Goal: Information Seeking & Learning: Find specific fact

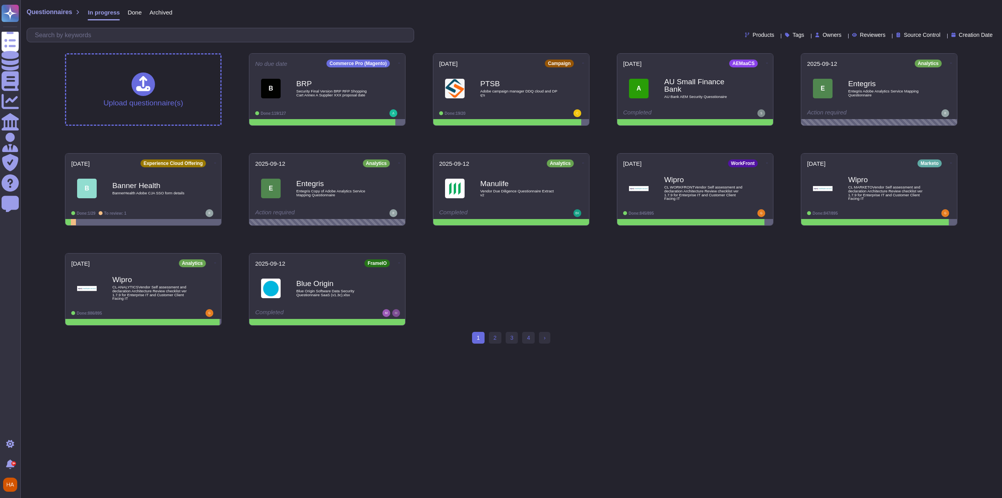
click at [661, 252] on div "Upload questionnaire(s) No due date Commerce Pro (Magento) B BRP Security Final…" at bounding box center [511, 189] width 905 height 285
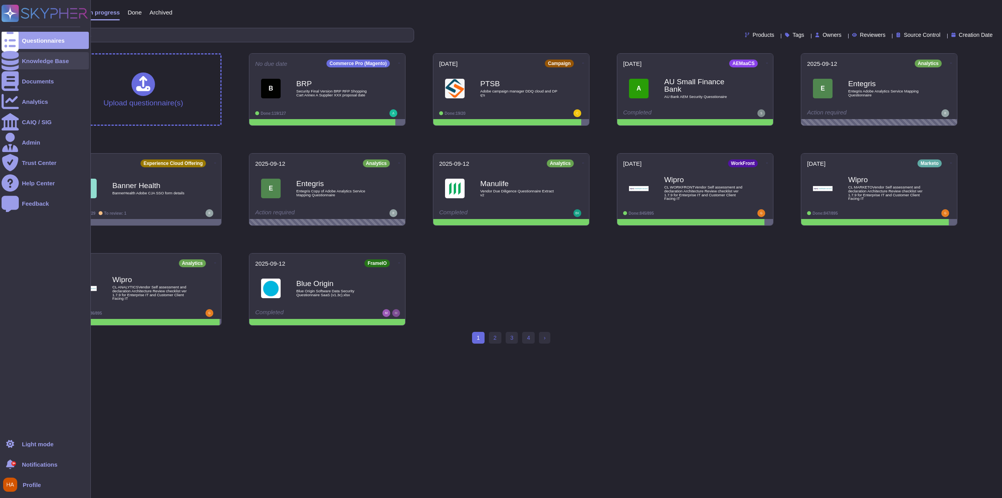
click at [45, 60] on div "Knowledge Base" at bounding box center [45, 61] width 47 height 6
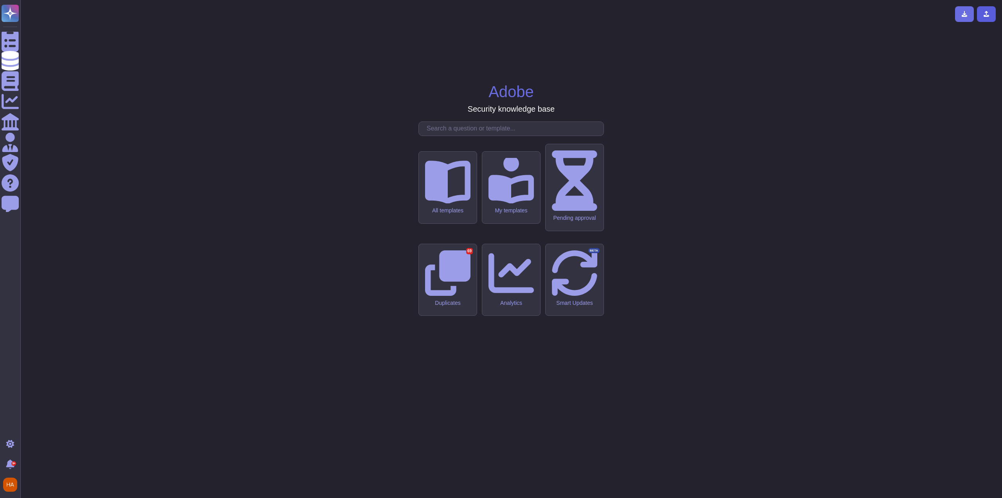
click at [984, 13] on icon at bounding box center [987, 14] width 6 height 6
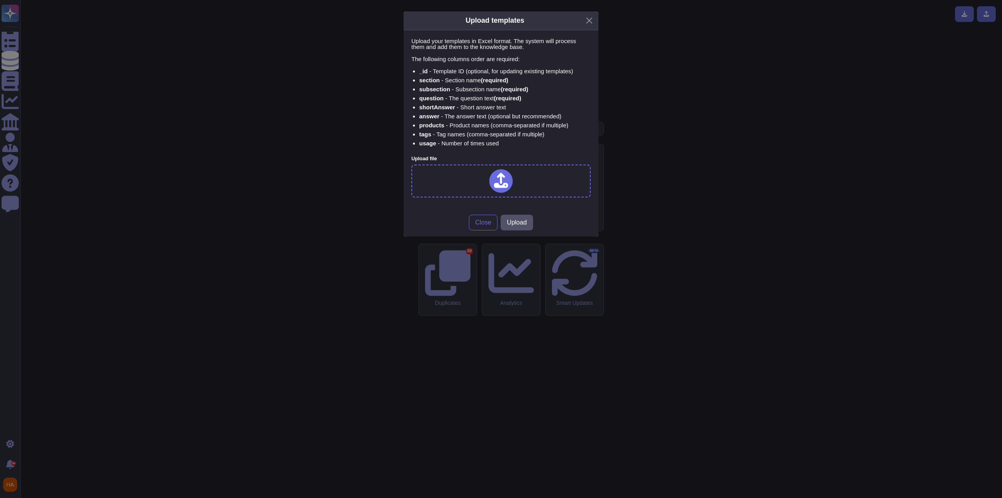
click at [471, 68] on li "_id - Template ID (optional, for updating existing templates)" at bounding box center [504, 71] width 171 height 6
click at [510, 99] on span "(required)" at bounding box center [507, 98] width 27 height 7
drag, startPoint x: 511, startPoint y: 147, endPoint x: 415, endPoint y: 67, distance: 124.5
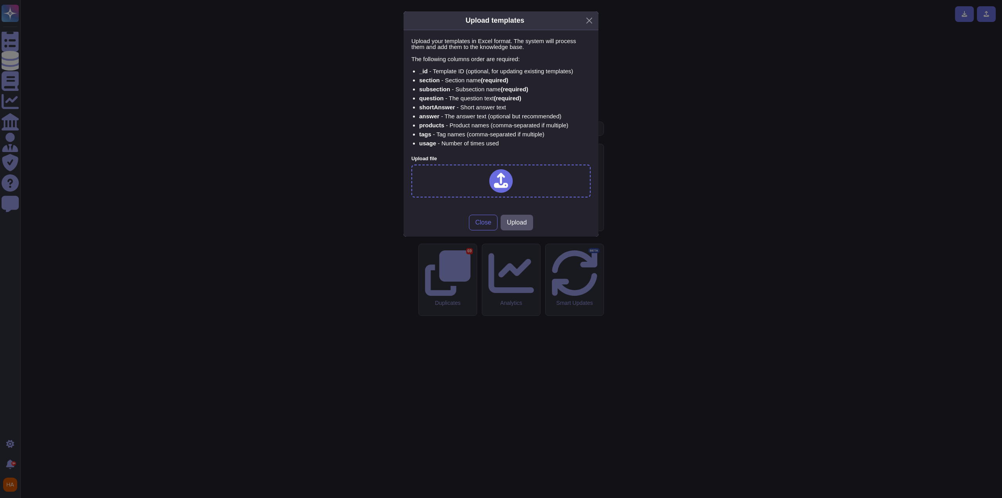
click at [415, 67] on div "Upload your templates in Excel format. The system will process them and add the…" at bounding box center [501, 96] width 179 height 117
click at [713, 92] on div "Upload templates Upload your templates in Excel format. The system will process…" at bounding box center [501, 249] width 1002 height 498
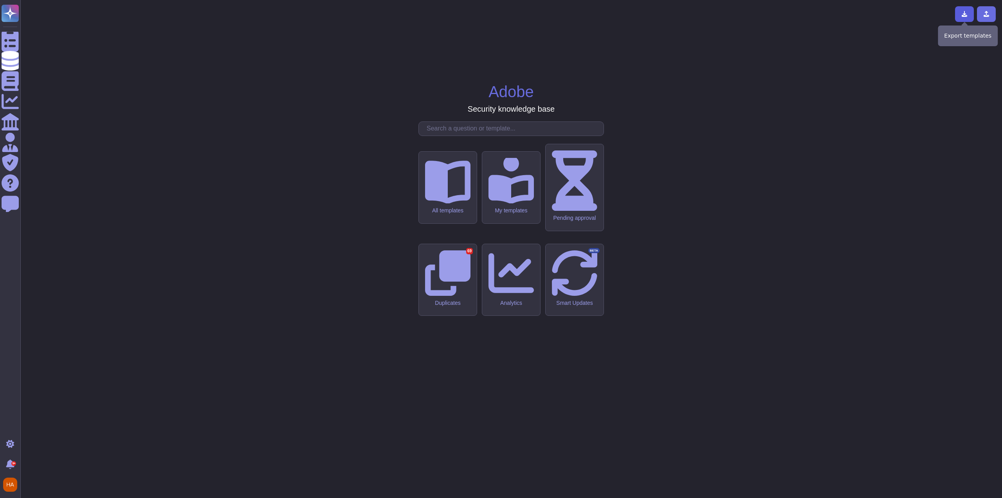
click at [966, 14] on icon at bounding box center [965, 14] width 6 height 6
click at [401, 186] on div "Adobe Security knowledge base All templates My templates Pending approval Dupli…" at bounding box center [511, 248] width 969 height 485
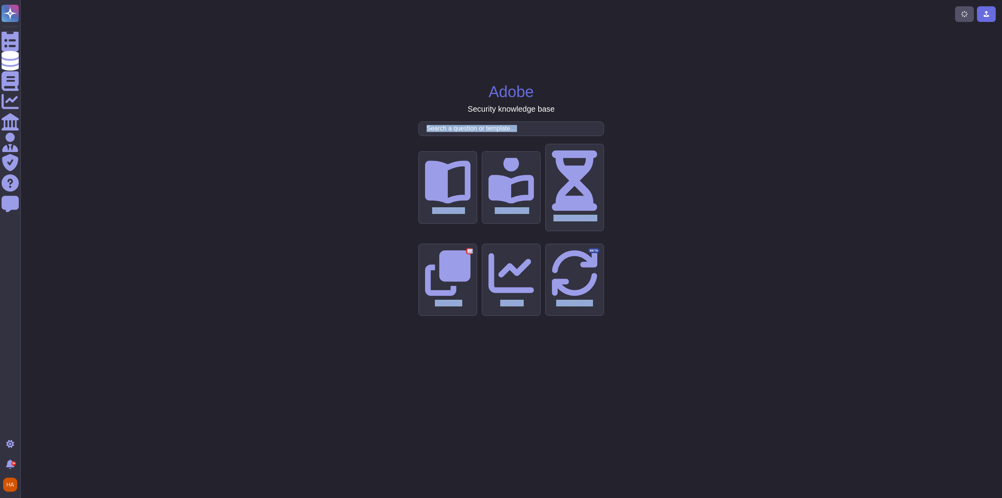
drag, startPoint x: 359, startPoint y: 141, endPoint x: 626, endPoint y: 312, distance: 317.4
click at [626, 309] on div "Adobe Security knowledge base All templates My templates Pending approval Dupli…" at bounding box center [511, 248] width 969 height 485
click at [626, 312] on div "Adobe Security knowledge base All templates My templates Pending approval Dupli…" at bounding box center [511, 248] width 969 height 485
click at [486, 135] on input "text" at bounding box center [513, 129] width 181 height 14
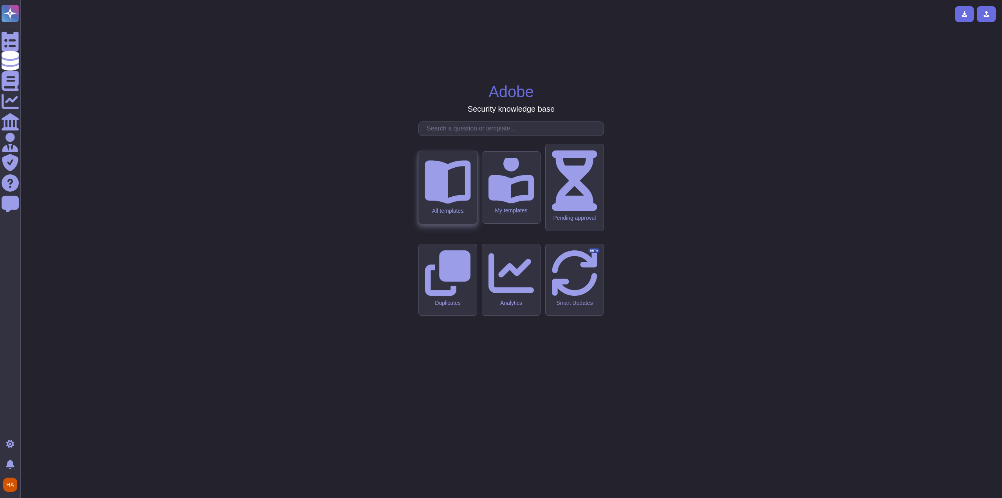
click at [469, 224] on div "All templates" at bounding box center [448, 187] width 58 height 72
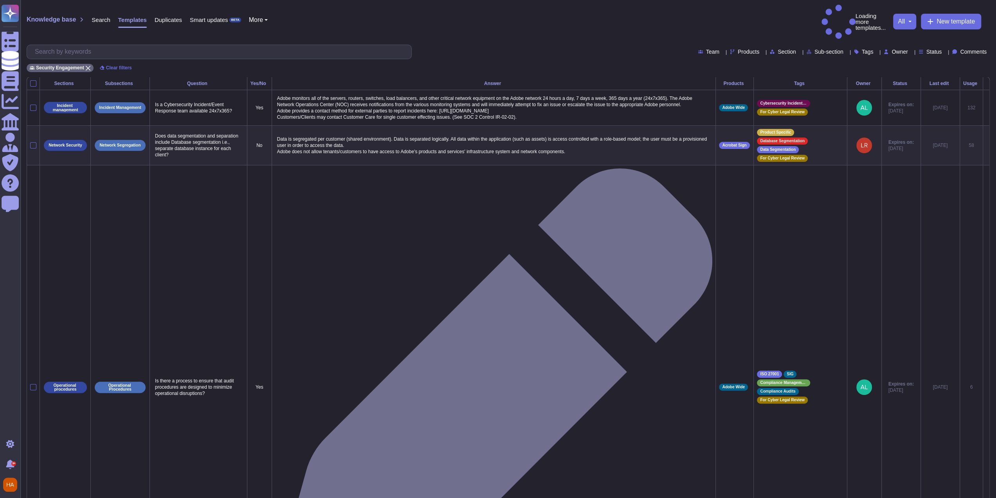
click at [778, 49] on span "Section" at bounding box center [787, 51] width 18 height 5
click at [815, 49] on span "Sub-section" at bounding box center [829, 51] width 29 height 5
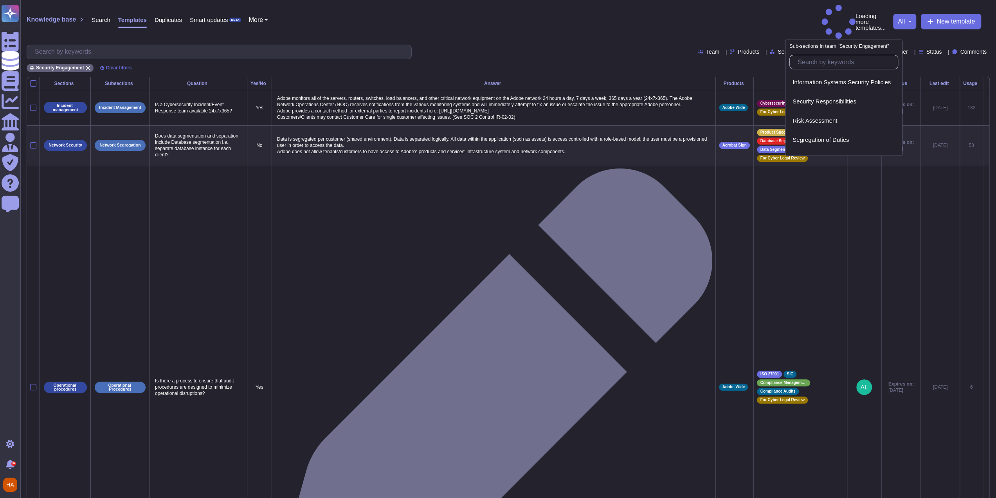
click at [776, 8] on div "Knowledge base Search Templates Duplicates Smart updates BETA More Loading more…" at bounding box center [509, 22] width 964 height 34
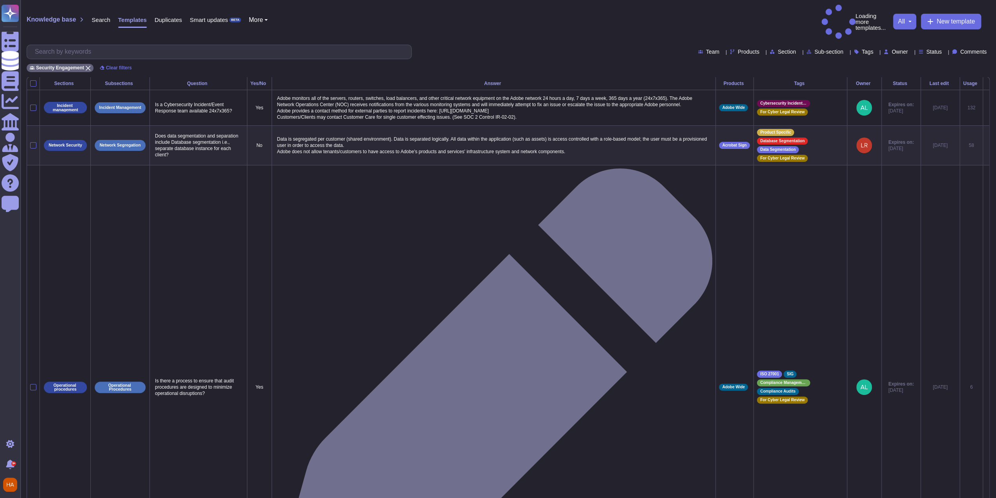
click at [745, 15] on div "Knowledge base Search Templates Duplicates Smart updates BETA More Loading more…" at bounding box center [509, 22] width 964 height 34
click at [862, 49] on span "Tags" at bounding box center [868, 51] width 12 height 5
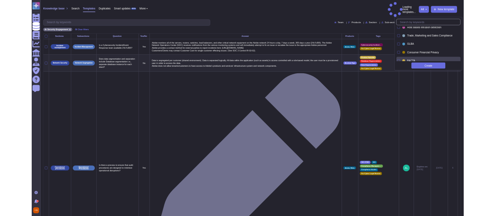
scroll to position [235, 0]
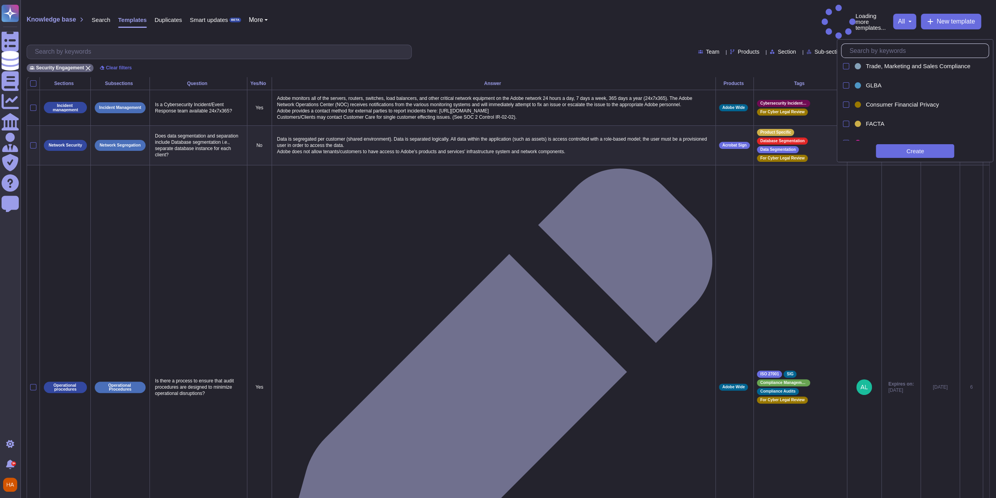
click at [645, 5] on div "Knowledge base Search Templates Duplicates Smart updates BETA More Loading more…" at bounding box center [509, 22] width 964 height 34
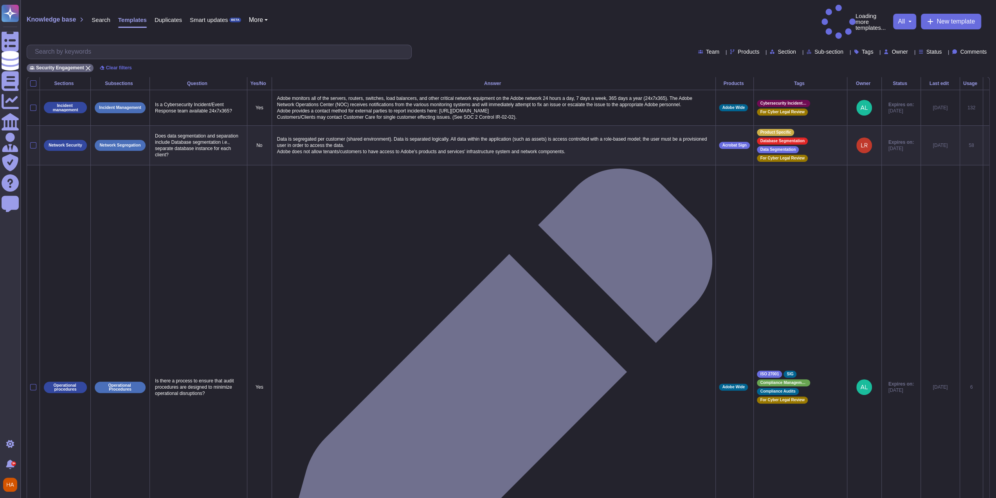
click at [603, 59] on div "Security Engagement Clear filters" at bounding box center [509, 65] width 964 height 13
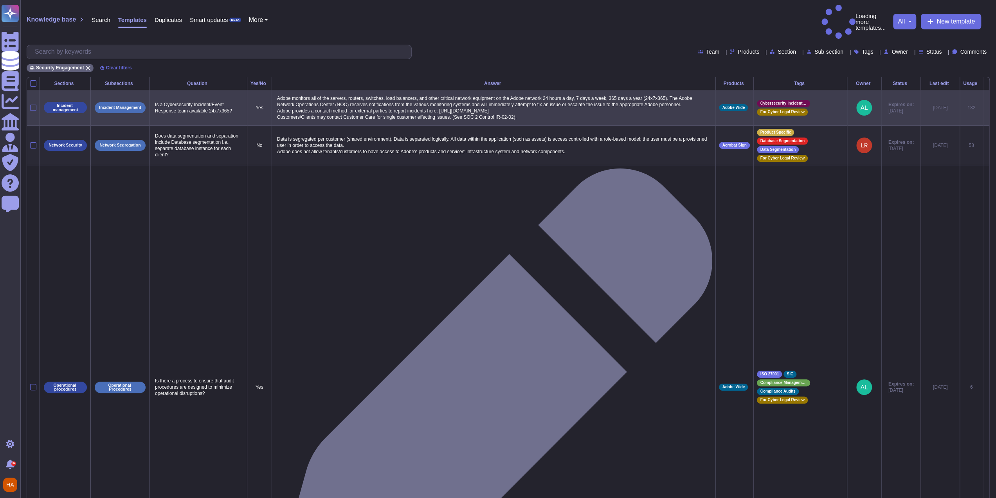
click at [588, 9] on div "Knowledge base Search Templates Duplicates Smart updates BETA More Loading more…" at bounding box center [509, 22] width 964 height 34
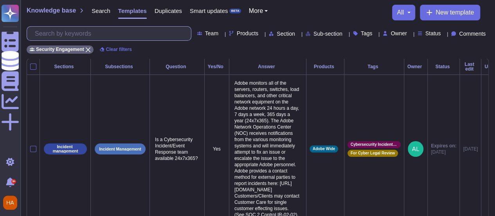
click at [117, 30] on input "text" at bounding box center [111, 34] width 160 height 14
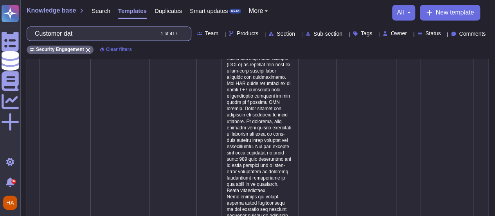
scroll to position [2141, 0]
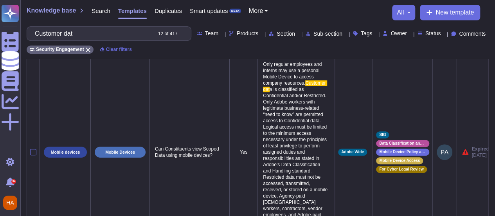
scroll to position [151, 0]
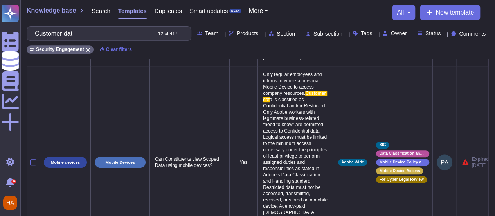
click at [304, 117] on span "a is classified as Confidential and/or Restricted. Only Adobe workers with legi…" at bounding box center [296, 175] width 66 height 156
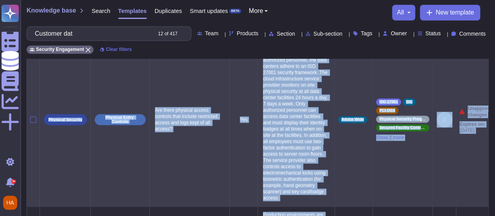
scroll to position [397, 0]
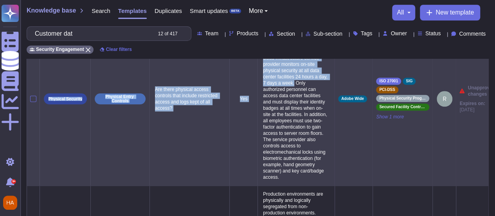
drag, startPoint x: 309, startPoint y: 108, endPoint x: 282, endPoint y: 87, distance: 34.0
copy tbody "Customer dat a is classified as Confidential and/or Restricted. Only Adobe work…"
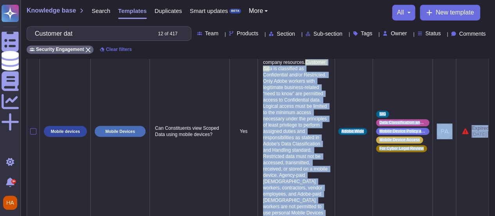
scroll to position [181, 0]
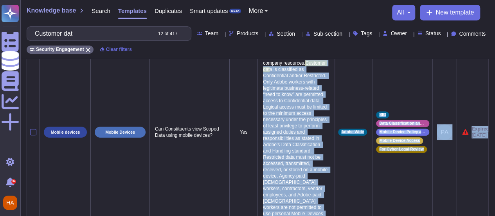
click at [310, 72] on span "Customer dat" at bounding box center [295, 66] width 64 height 12
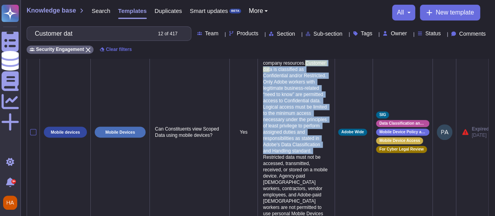
drag, startPoint x: 309, startPoint y: 78, endPoint x: 306, endPoint y: 166, distance: 88.2
click at [306, 166] on p "Only regular employees and interns may use a personal Mobile Device to access c…" at bounding box center [296, 132] width 70 height 186
copy p "Customer dat a is classified as Confidential and/or Restricted. Only Adobe work…"
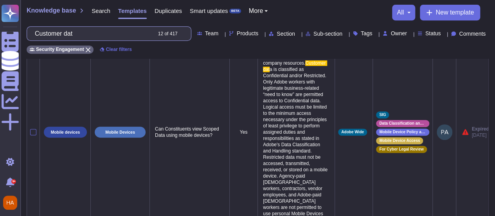
click at [126, 32] on input "Customer dat" at bounding box center [91, 34] width 120 height 14
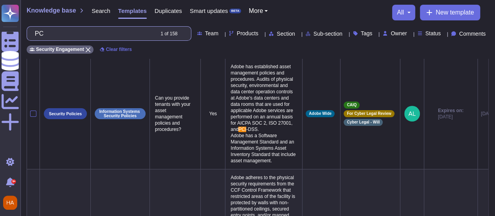
scroll to position [0, 0]
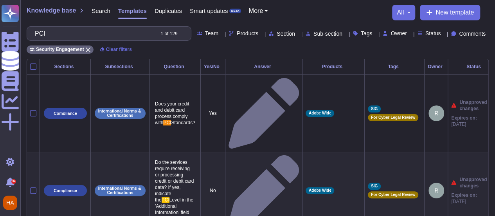
click at [237, 36] on span "Products" at bounding box center [248, 33] width 22 height 5
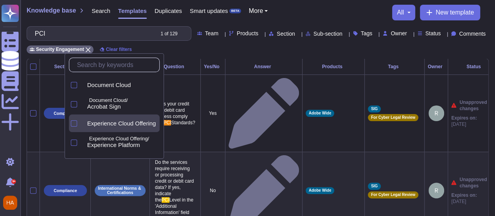
click at [119, 126] on div "Experience Cloud Offering" at bounding box center [120, 123] width 79 height 18
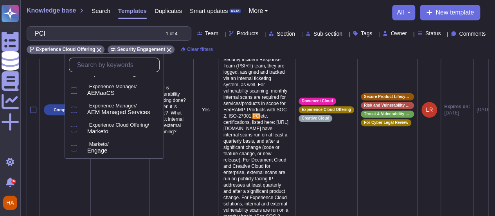
scroll to position [199, 0]
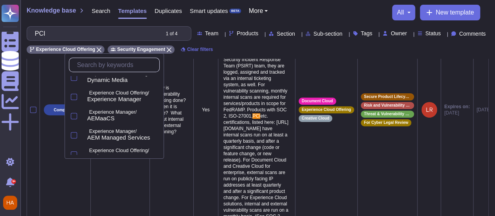
click at [130, 115] on div "AEMaaCS" at bounding box center [121, 118] width 69 height 7
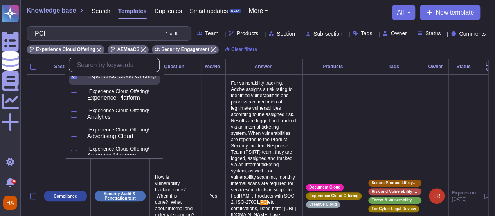
scroll to position [0, 0]
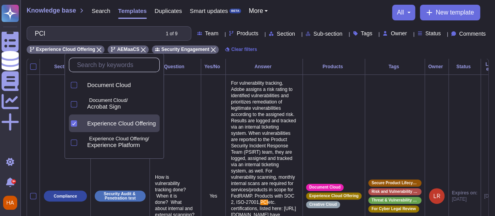
click at [129, 115] on div "Experience Cloud Offering" at bounding box center [120, 123] width 79 height 18
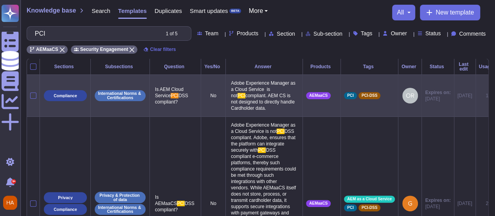
click at [255, 113] on p "Adobe Experience Manager as a Cloud Service is not PCI compliant. AEM CS is not…" at bounding box center [264, 95] width 70 height 35
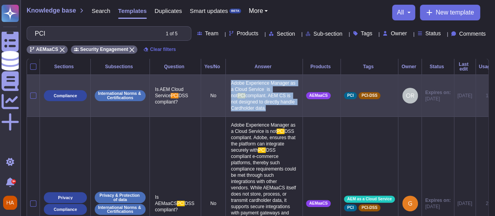
drag, startPoint x: 255, startPoint y: 120, endPoint x: 214, endPoint y: 92, distance: 50.4
click at [229, 92] on p "Adobe Experience Manager as a Cloud Service is not PCI compliant. AEM CS is not…" at bounding box center [264, 95] width 70 height 35
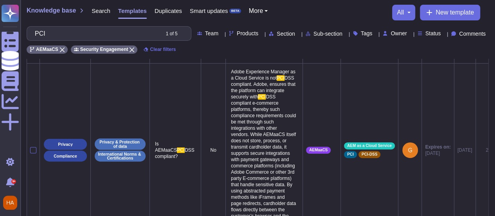
scroll to position [52, 0]
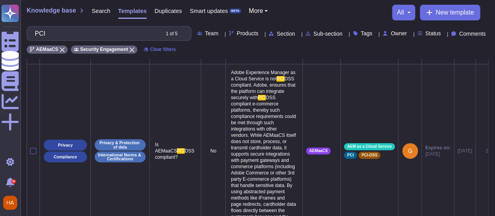
click at [242, 177] on span "DSS compliant e-commerce platforms, thereby such compliance requirements could …" at bounding box center [264, 163] width 66 height 137
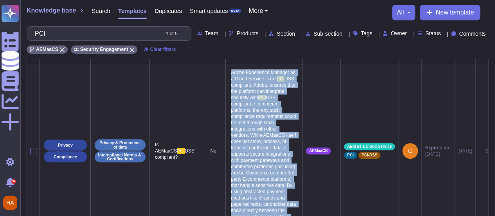
click at [242, 177] on span "DSS compliant e-commerce platforms, thereby such compliance requirements could …" at bounding box center [264, 163] width 66 height 137
copy p "Adobe Experience Manager as a Cloud Service is not PCI DSS compliant. Adobe, en…"
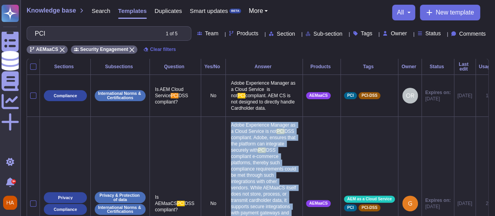
scroll to position [0, 0]
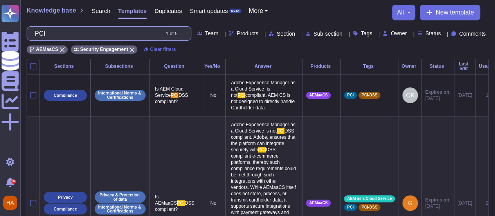
click at [115, 36] on input "PCI" at bounding box center [95, 34] width 128 height 14
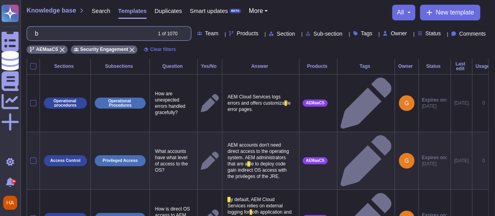
scroll to position [0, 0]
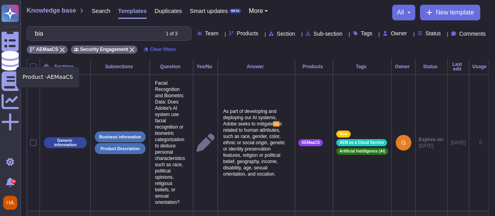
type input "bia"
click at [60, 52] on icon at bounding box center [62, 49] width 5 height 5
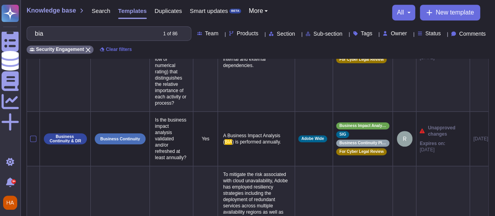
scroll to position [224, 0]
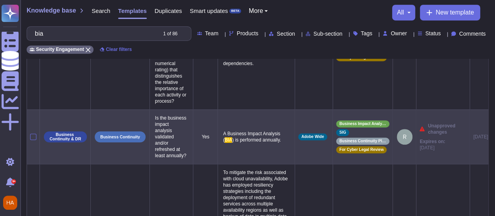
click at [266, 137] on span ") is performed annually." at bounding box center [256, 139] width 49 height 5
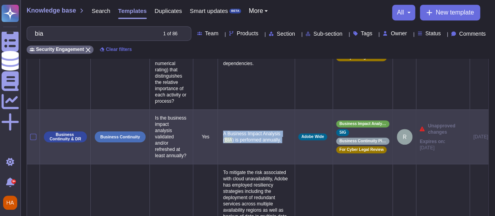
click at [267, 136] on span "A Business Impact Analysis (" at bounding box center [252, 137] width 58 height 12
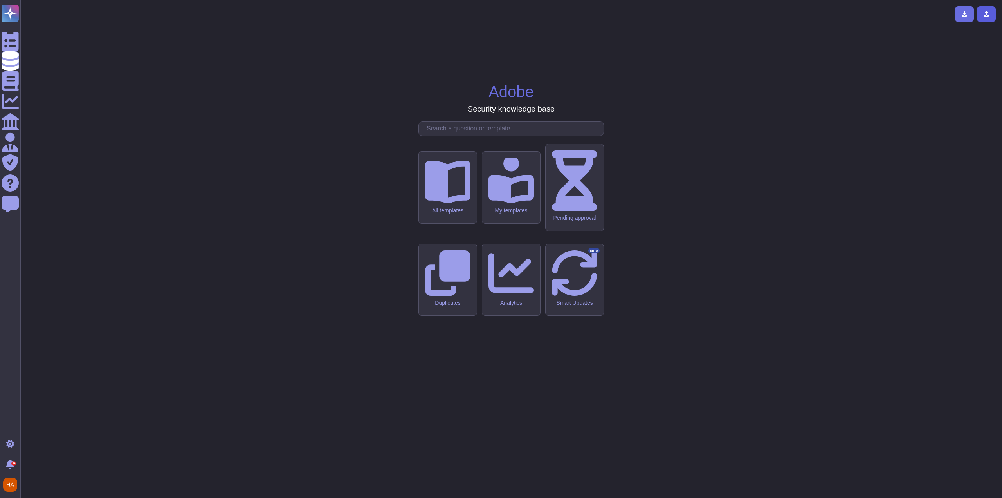
click at [989, 17] on icon at bounding box center [987, 14] width 6 height 6
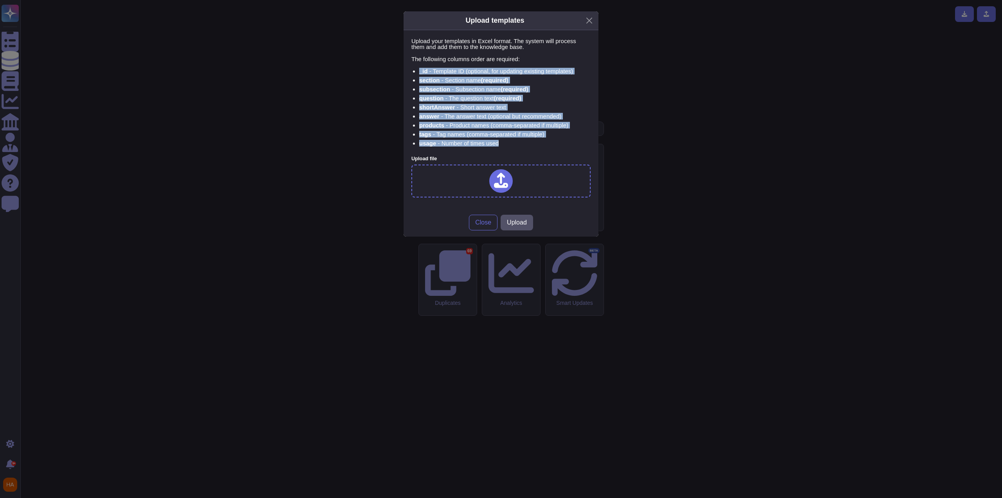
drag, startPoint x: 500, startPoint y: 144, endPoint x: 410, endPoint y: 70, distance: 116.0
click at [410, 70] on div "Upload your templates in Excel format. The system will process them and add the…" at bounding box center [501, 119] width 195 height 178
copy ul "_id - Template ID (optional, for updating existing templates) section - Section…"
click at [540, 94] on ul "_id - Template ID (optional, for updating existing templates) section - Section…" at bounding box center [501, 107] width 179 height 78
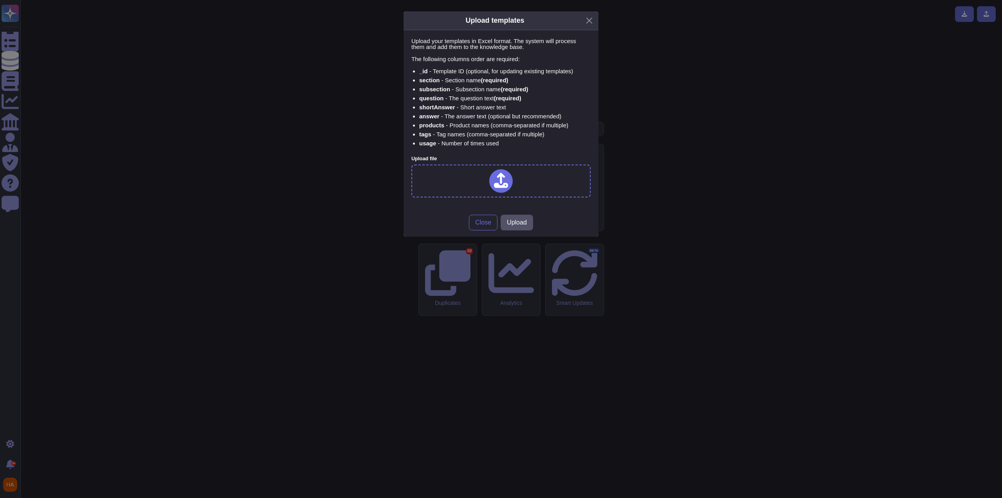
click at [477, 79] on li "section - Section name (required)" at bounding box center [504, 80] width 171 height 6
click at [471, 90] on li "subsection - Subsection name (required)" at bounding box center [504, 89] width 171 height 6
click at [468, 97] on li "question - The question text (required)" at bounding box center [504, 98] width 171 height 6
click at [490, 106] on li "shortAnswer - Short answer text" at bounding box center [504, 107] width 171 height 6
click at [497, 144] on li "usage - Number of times used" at bounding box center [504, 143] width 171 height 6
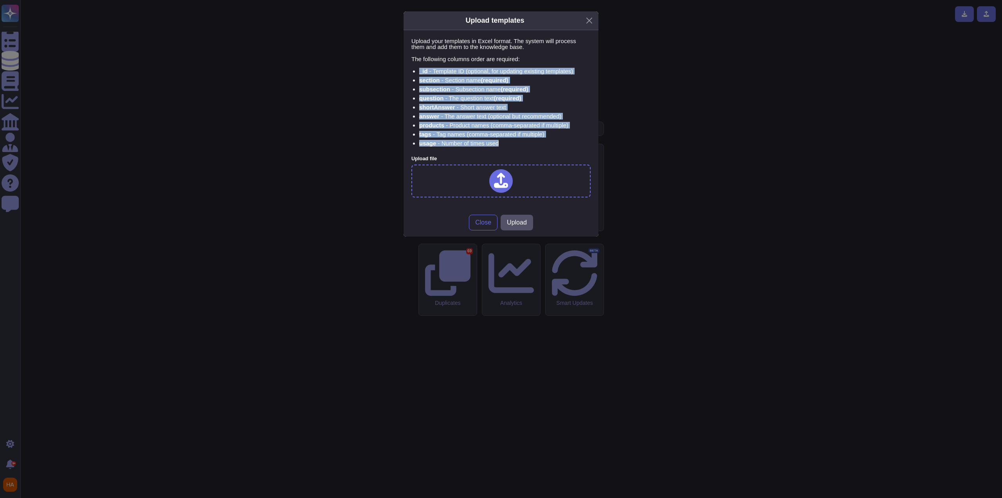
click at [497, 144] on li "usage - Number of times used" at bounding box center [504, 143] width 171 height 6
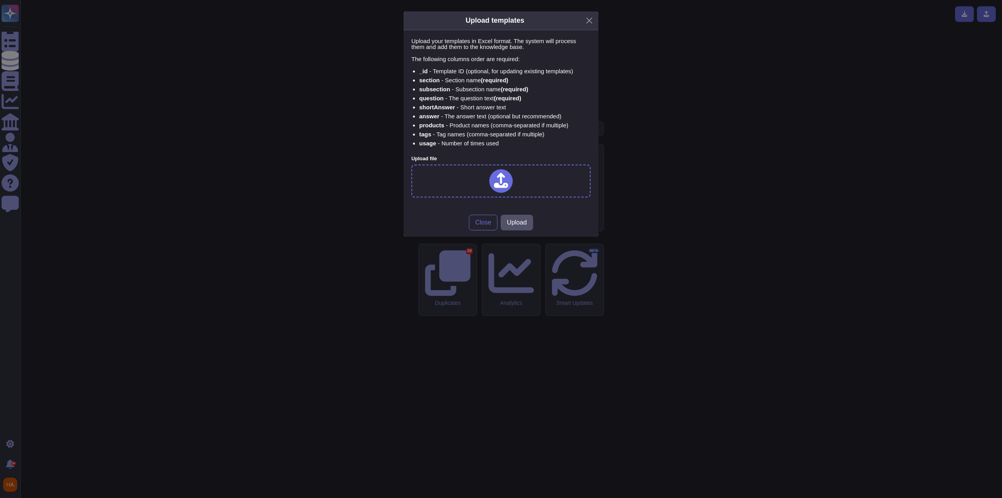
click at [517, 134] on li "tags - Tag names (comma-separated if multiple)" at bounding box center [504, 134] width 171 height 6
click at [514, 122] on li "products - Product names (comma-separated if multiple)" at bounding box center [504, 125] width 171 height 6
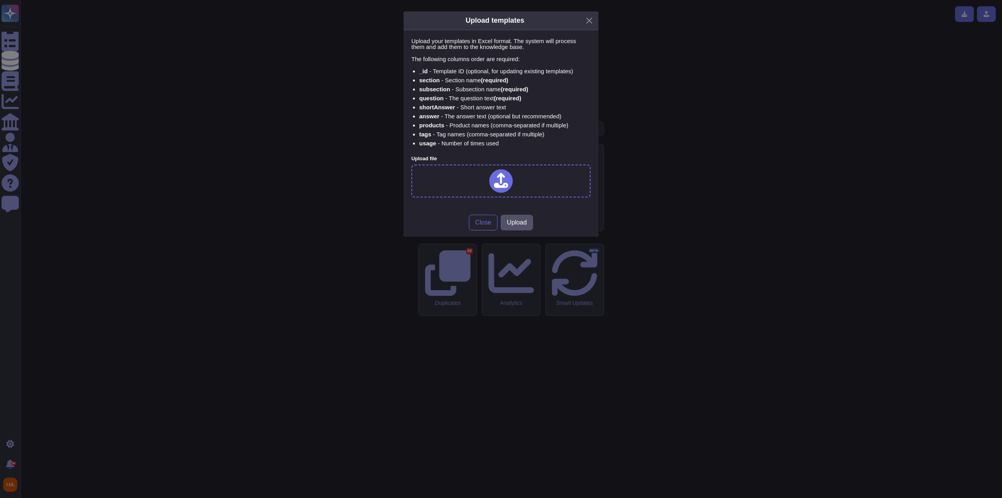
click at [682, 90] on div "Upload templates Upload your templates in Excel format. The system will process…" at bounding box center [501, 249] width 1002 height 498
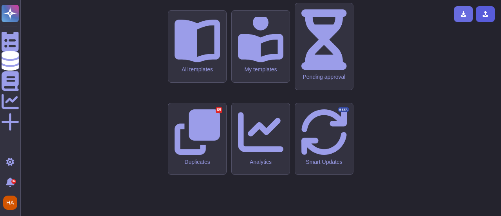
click at [485, 14] on icon at bounding box center [485, 14] width 6 height 6
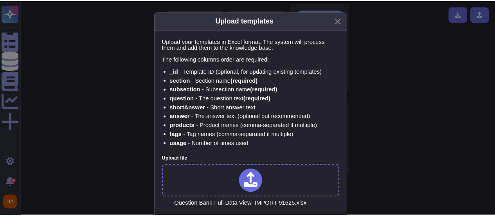
scroll to position [37, 0]
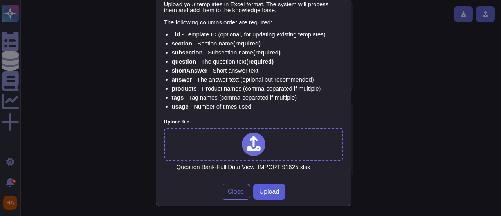
click at [262, 188] on span "Upload" at bounding box center [270, 191] width 20 height 6
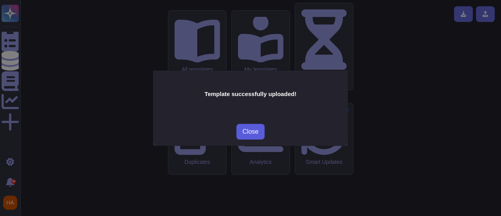
click at [255, 132] on span "Close" at bounding box center [251, 131] width 16 height 6
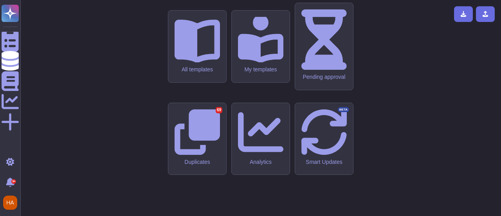
click at [210, 83] on div "All templates" at bounding box center [197, 46] width 58 height 72
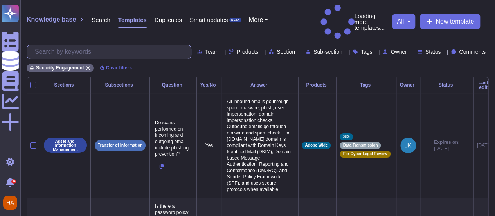
click at [118, 45] on input "text" at bounding box center [111, 52] width 160 height 14
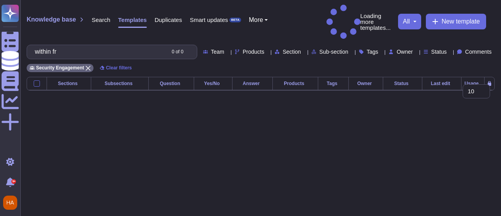
type input "within fr"
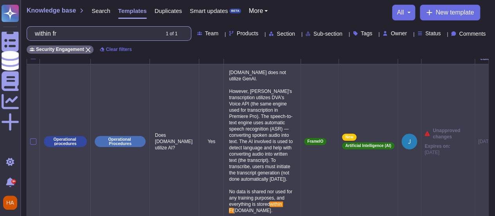
scroll to position [9, 0]
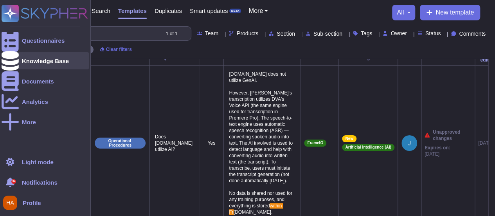
click at [12, 61] on icon at bounding box center [10, 61] width 17 height 20
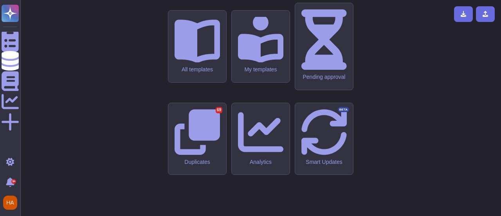
click at [212, 83] on div "All templates" at bounding box center [197, 46] width 58 height 72
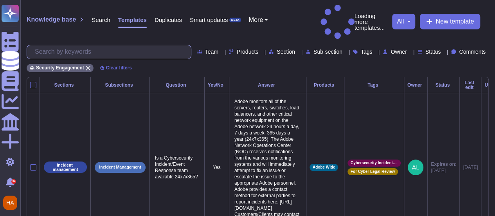
click at [124, 45] on input "text" at bounding box center [111, 52] width 160 height 14
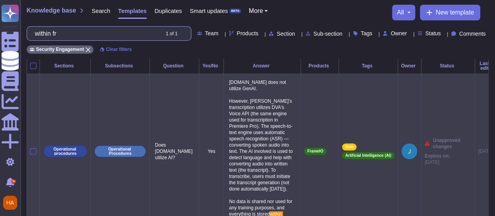
scroll to position [0, 0]
type input "within fr"
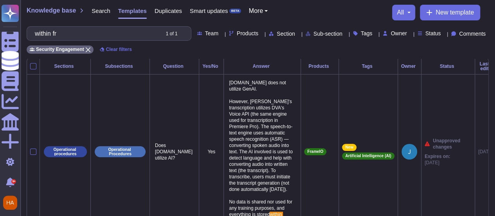
click at [237, 36] on span "Products" at bounding box center [248, 33] width 22 height 5
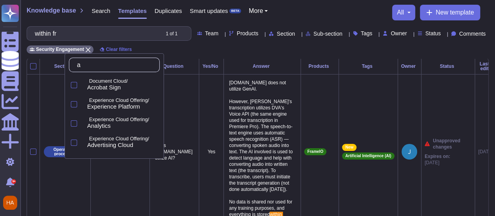
type input "ae"
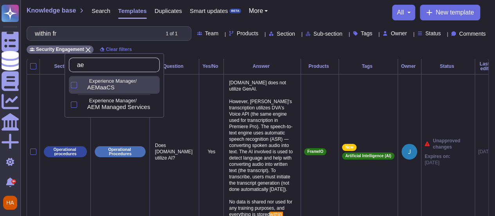
click at [108, 81] on p "Experience Manager/" at bounding box center [122, 81] width 67 height 5
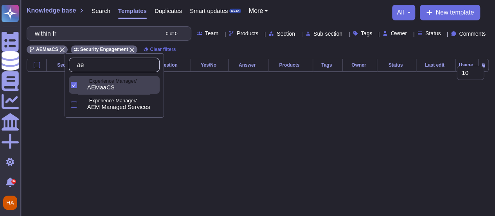
scroll to position [0, 0]
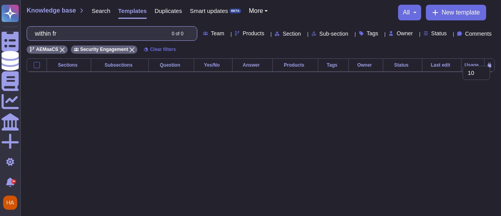
click at [123, 33] on input "within fr" at bounding box center [98, 34] width 134 height 14
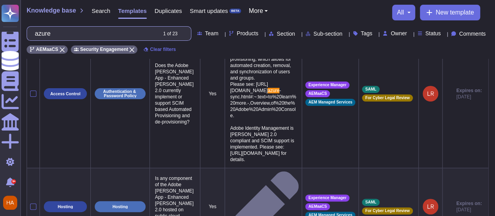
scroll to position [56, 0]
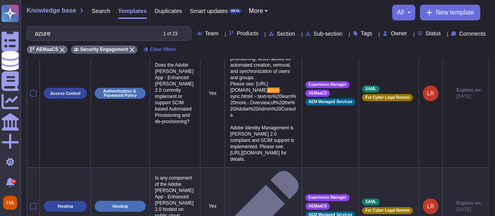
type input "azure"
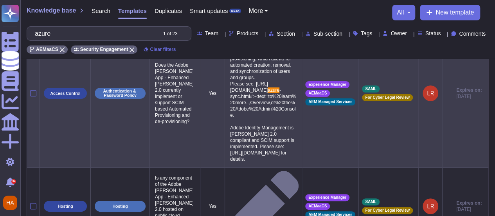
drag, startPoint x: 155, startPoint y: 79, endPoint x: 106, endPoint y: 81, distance: 49.0
click at [106, 81] on td "Authentication & Password Policy" at bounding box center [120, 93] width 59 height 148
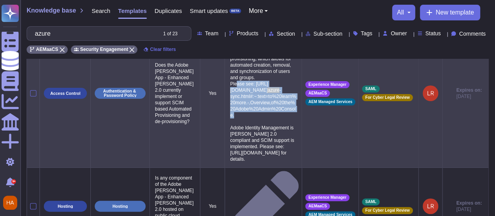
drag, startPoint x: 229, startPoint y: 92, endPoint x: 295, endPoint y: 119, distance: 71.6
click at [295, 119] on p "You can configure Adobe Identity Management ([PERSON_NAME]) to integrate with M…" at bounding box center [263, 93] width 70 height 142
copy p "[URL][DOMAIN_NAME] azure -sync.html#:~:text=to%20learn%20more.-,Overview,of%20t…"
